Goal: Find specific page/section: Find specific page/section

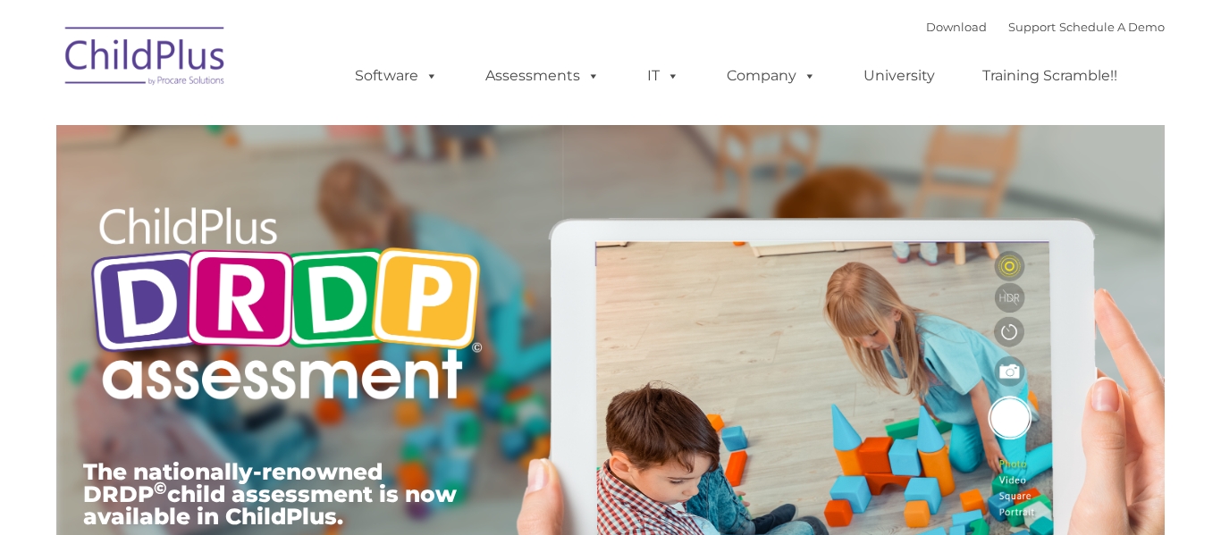
type input ""
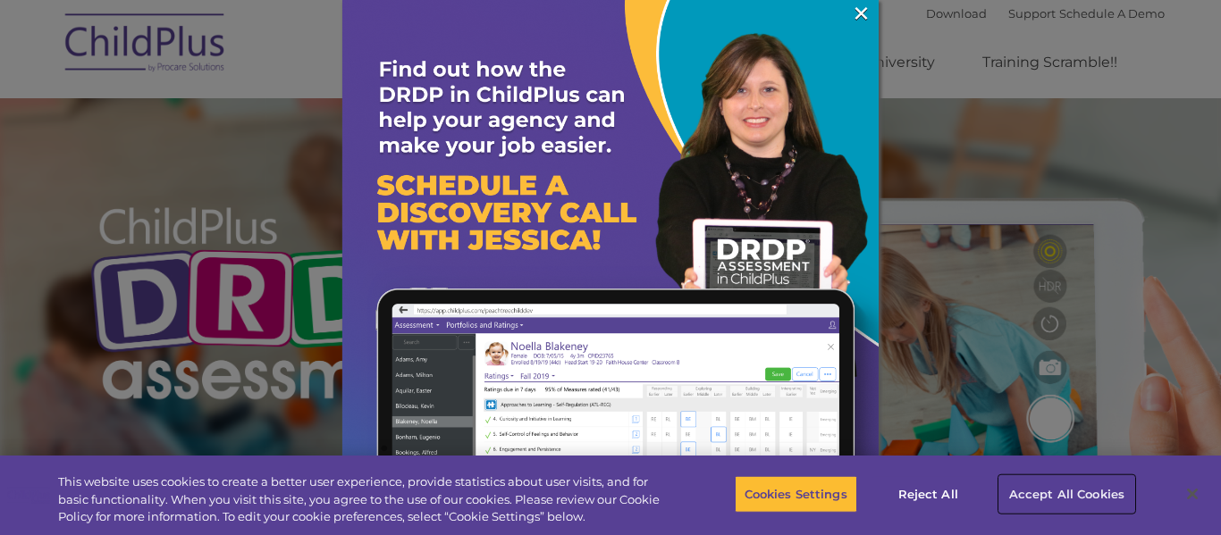
click at [1070, 502] on button "Accept All Cookies" at bounding box center [1066, 495] width 135 height 38
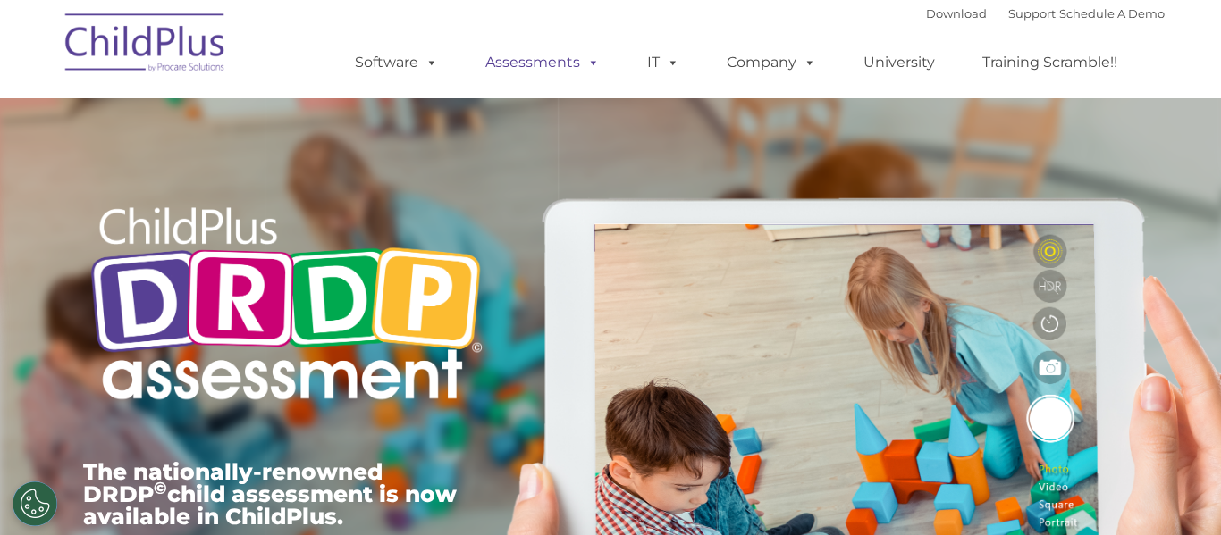
click at [524, 65] on link "Assessments" at bounding box center [543, 63] width 150 height 36
click at [662, 35] on ul "Software ChildPlus: The original and most widely-used Head Start data managemen…" at bounding box center [742, 63] width 846 height 72
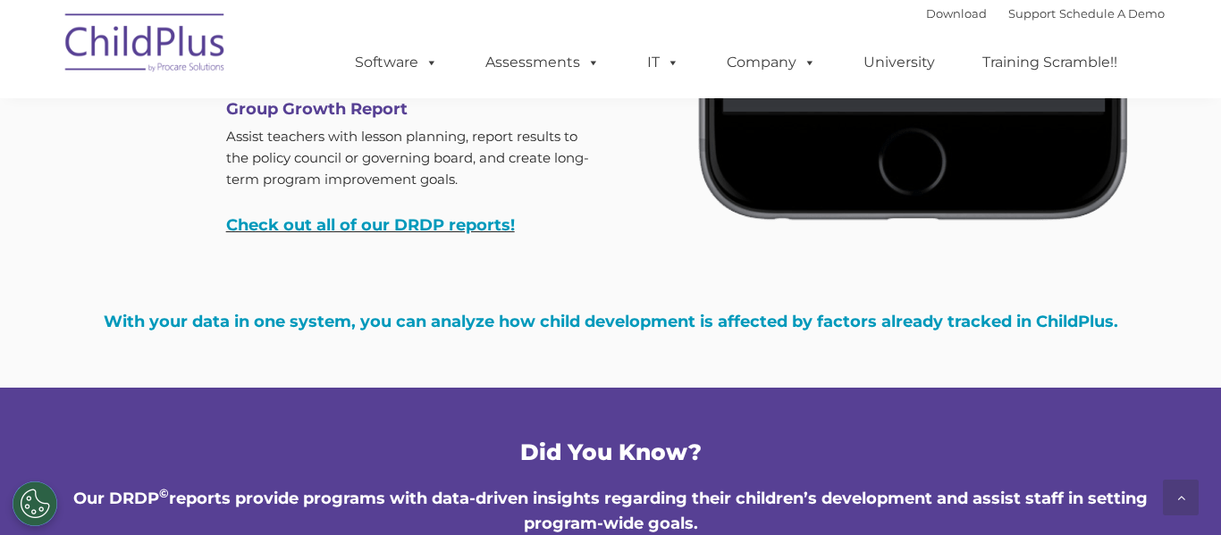
scroll to position [5840, 0]
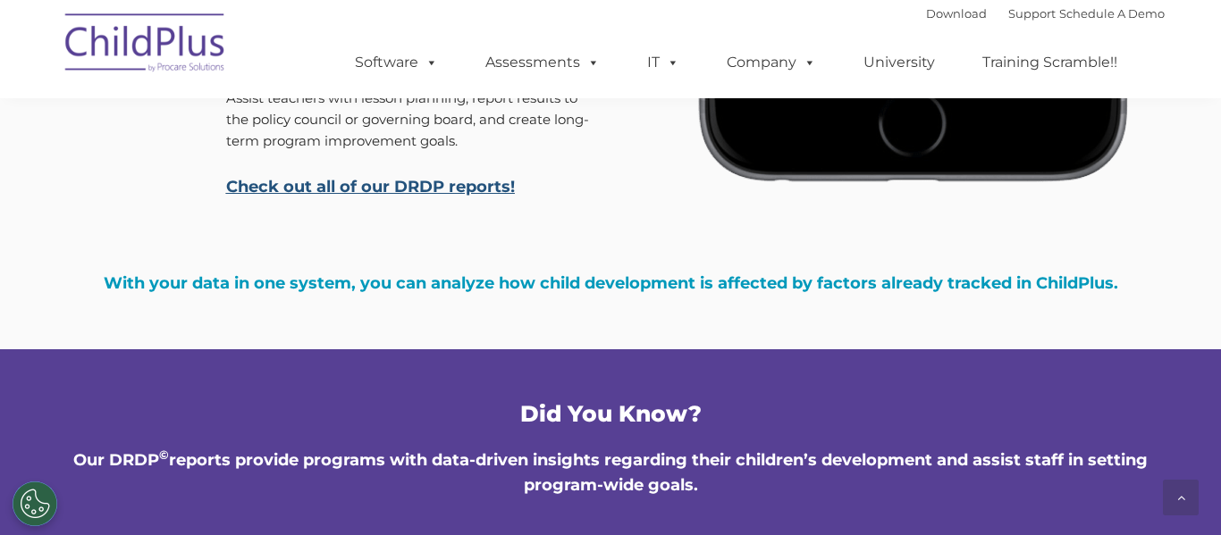
click at [443, 190] on link "Check out all of our DRDP reports!" at bounding box center [370, 187] width 289 height 20
